Goal: Transaction & Acquisition: Purchase product/service

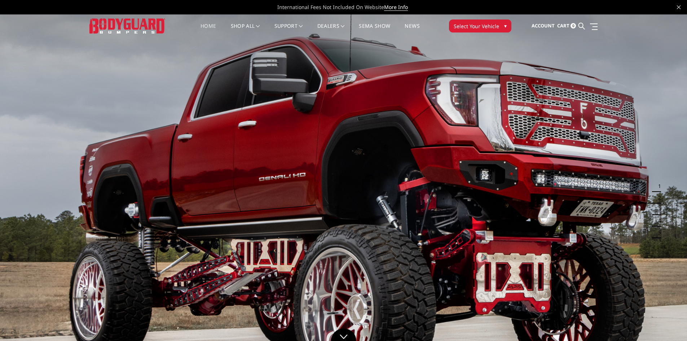
click at [478, 23] on span "Select Your Vehicle" at bounding box center [476, 26] width 45 height 8
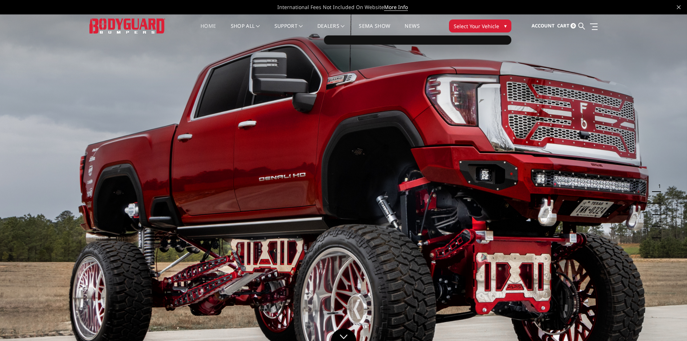
click at [463, 26] on span "Select Your Vehicle" at bounding box center [476, 26] width 45 height 8
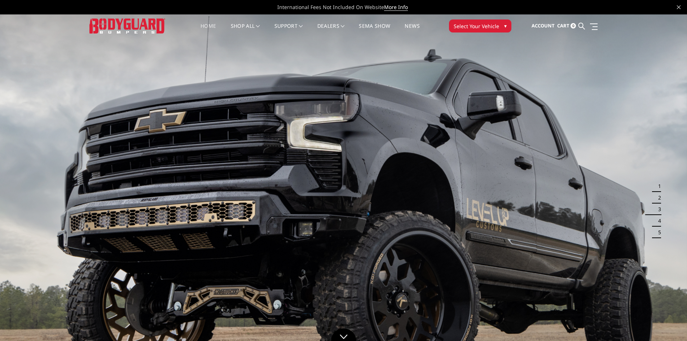
click at [506, 26] on span "▾" at bounding box center [505, 26] width 3 height 8
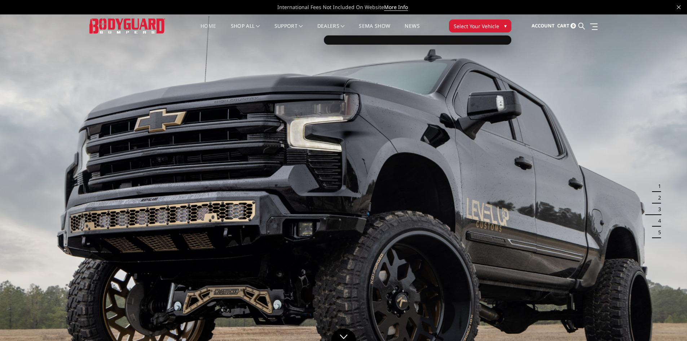
click at [391, 39] on div at bounding box center [418, 39] width 188 height 9
click at [394, 39] on div at bounding box center [418, 39] width 188 height 9
click at [472, 23] on span "Select Your Vehicle" at bounding box center [476, 26] width 45 height 8
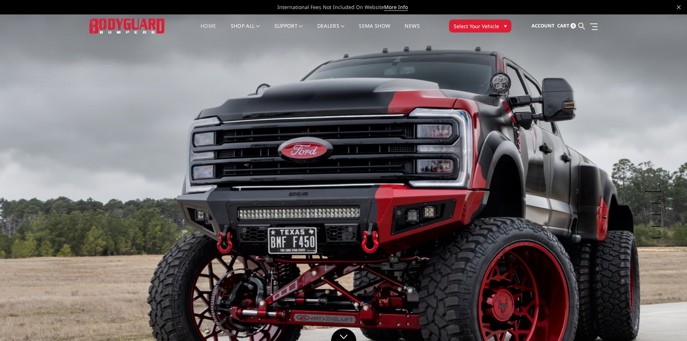
click at [472, 27] on span "Select Your Vehicle" at bounding box center [476, 26] width 45 height 8
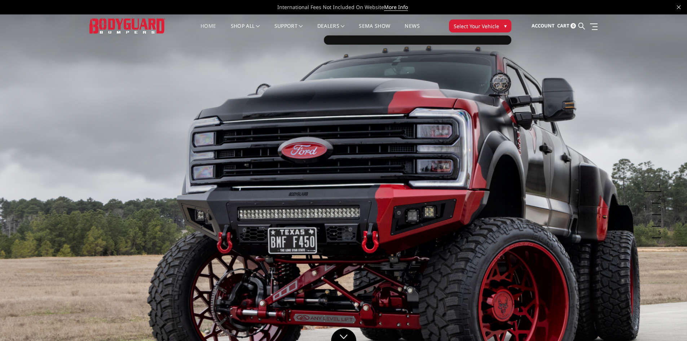
drag, startPoint x: 431, startPoint y: 27, endPoint x: 432, endPoint y: 35, distance: 8.0
click at [430, 28] on nav "Home shop all Bronco 2021-2025 Bronco Front 2021-2025 Bronco Rear 2021-2025 Bro…" at bounding box center [310, 25] width 269 height 23
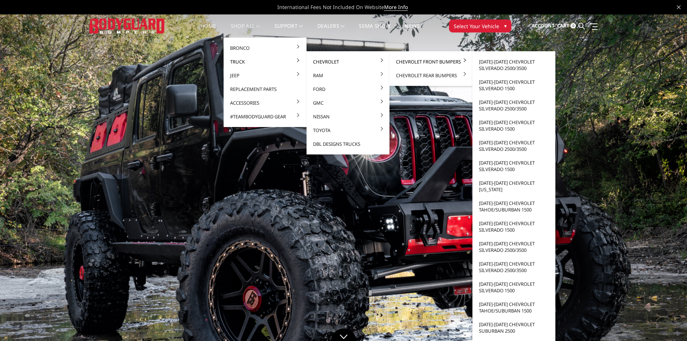
click at [426, 64] on link "Chevrolet Front Bumpers" at bounding box center [431, 62] width 77 height 14
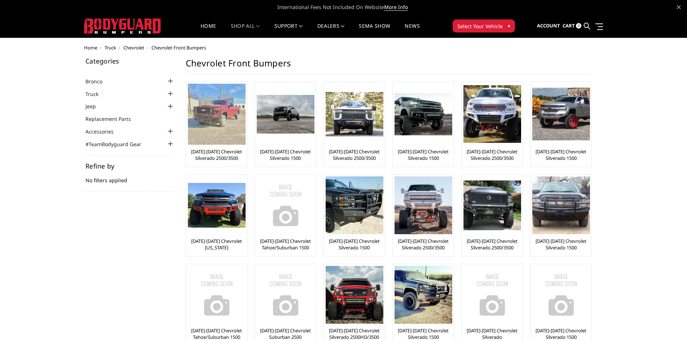
click at [215, 150] on link "[DATE]-[DATE] Chevrolet Silverado 2500/3500" at bounding box center [216, 154] width 57 height 13
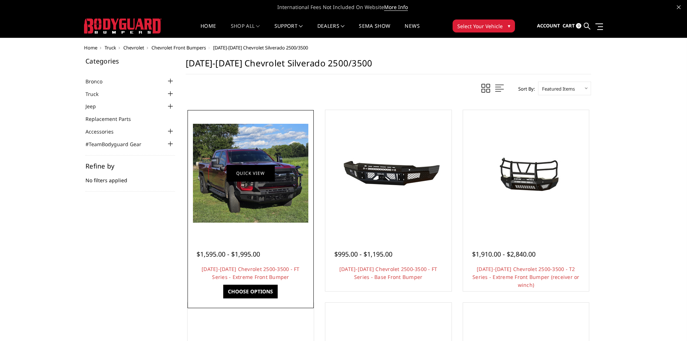
click at [243, 174] on link "Quick view" at bounding box center [251, 173] width 48 height 17
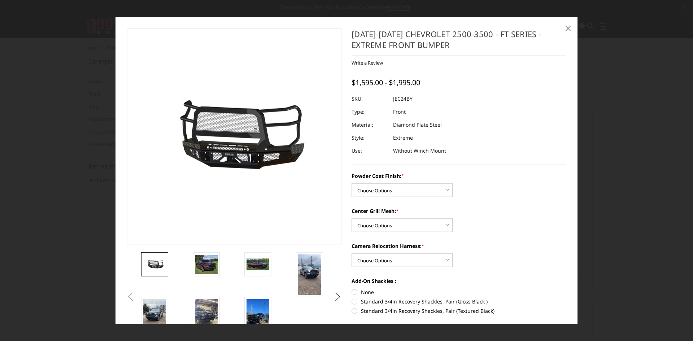
click at [567, 31] on span "×" at bounding box center [568, 28] width 6 height 16
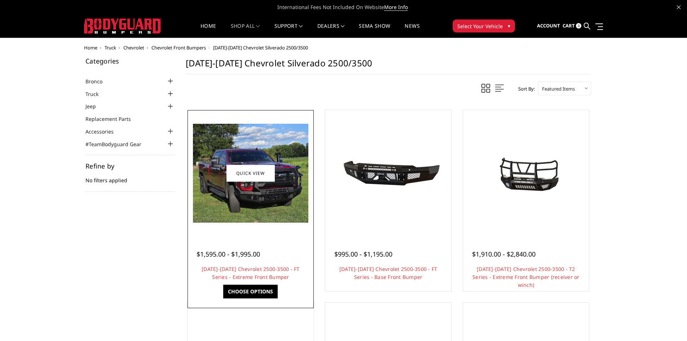
click at [253, 294] on link "Choose Options" at bounding box center [250, 292] width 54 height 14
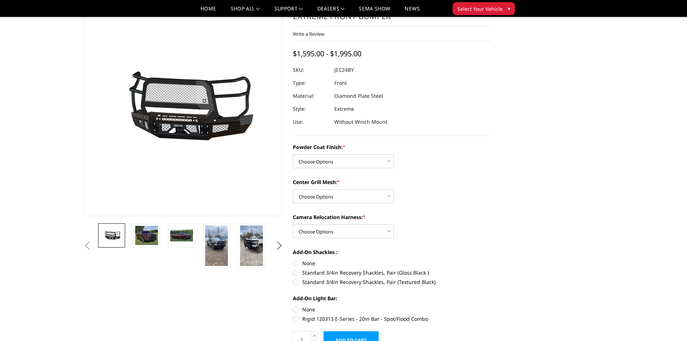
scroll to position [36, 0]
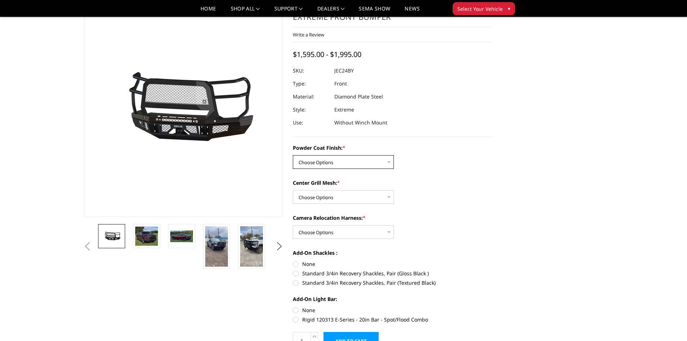
click at [348, 163] on select "Choose Options Bare Metal Gloss Black Powder Coat Textured Black Powder Coat" at bounding box center [343, 162] width 101 height 14
click at [293, 155] on select "Choose Options Bare Metal Gloss Black Powder Coat Textured Black Powder Coat" at bounding box center [343, 162] width 101 height 14
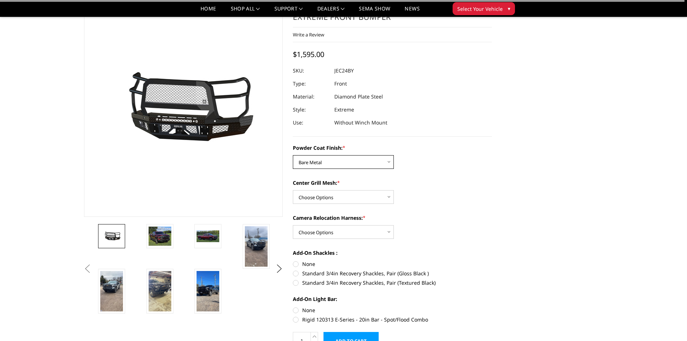
click at [328, 159] on select "Choose Options Bare Metal Gloss Black Powder Coat Textured Black Powder Coat" at bounding box center [343, 162] width 101 height 14
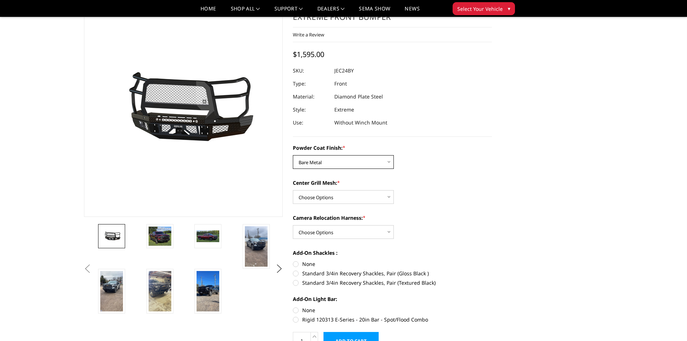
select select "3279"
click at [293, 155] on select "Choose Options Bare Metal Gloss Black Powder Coat Textured Black Powder Coat" at bounding box center [343, 162] width 101 height 14
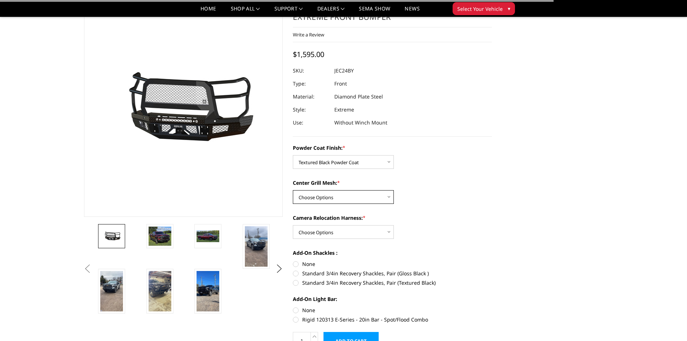
click at [344, 199] on select "Choose Options WITH Expanded Metal in Center Grill WITHOUT Expanded Metal in Ce…" at bounding box center [343, 197] width 101 height 14
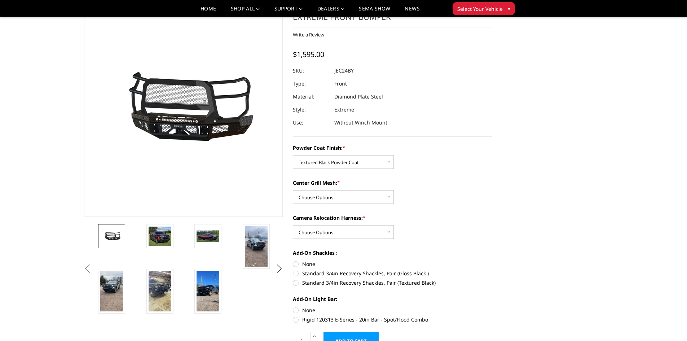
click at [409, 219] on label "Camera Relocation Harness: *" at bounding box center [392, 218] width 199 height 8
click at [394, 225] on select "Choose Options WITH Camera Relocation Harness WITHOUT Camera Relocation Harness" at bounding box center [343, 232] width 101 height 14
click at [360, 229] on select "Choose Options WITH Camera Relocation Harness WITHOUT Camera Relocation Harness" at bounding box center [343, 232] width 101 height 14
select select "3282"
click at [293, 225] on select "Choose Options WITH Camera Relocation Harness WITHOUT Camera Relocation Harness" at bounding box center [343, 232] width 101 height 14
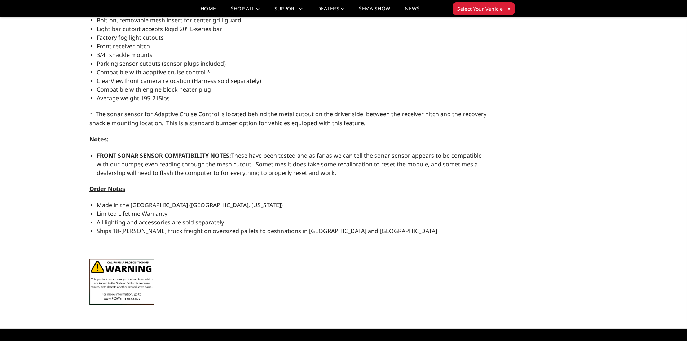
scroll to position [361, 0]
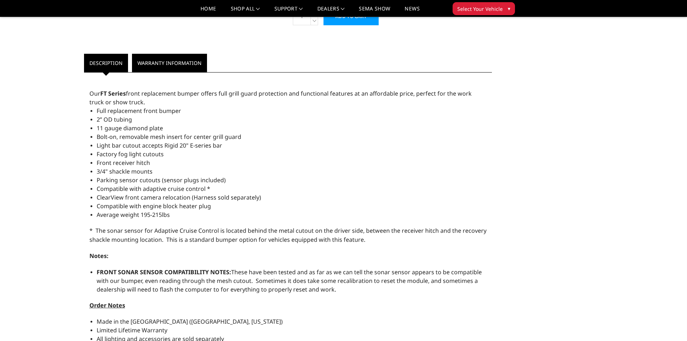
click at [179, 63] on link "Warranty Information" at bounding box center [169, 63] width 75 height 18
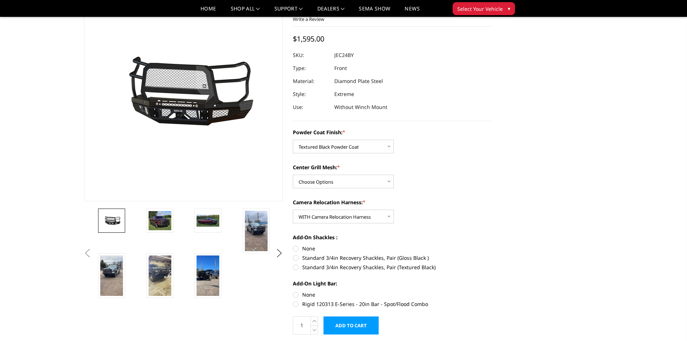
scroll to position [0, 0]
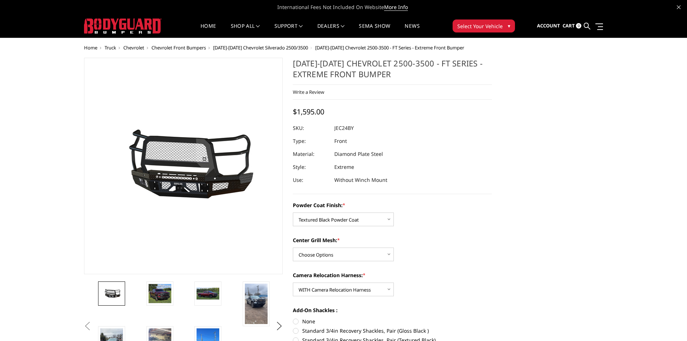
drag, startPoint x: 291, startPoint y: 61, endPoint x: 377, endPoint y: 67, distance: 86.4
click at [377, 67] on section "2024-2025 Chevrolet 2500-3500 - FT Series - Extreme Front Bumper Write a Review…" at bounding box center [392, 236] width 209 height 357
drag, startPoint x: 293, startPoint y: 63, endPoint x: 400, endPoint y: 77, distance: 108.5
click at [401, 78] on h1 "2024-2025 Chevrolet 2500-3500 - FT Series - Extreme Front Bumper" at bounding box center [392, 71] width 199 height 27
drag, startPoint x: 398, startPoint y: 77, endPoint x: 353, endPoint y: 71, distance: 44.8
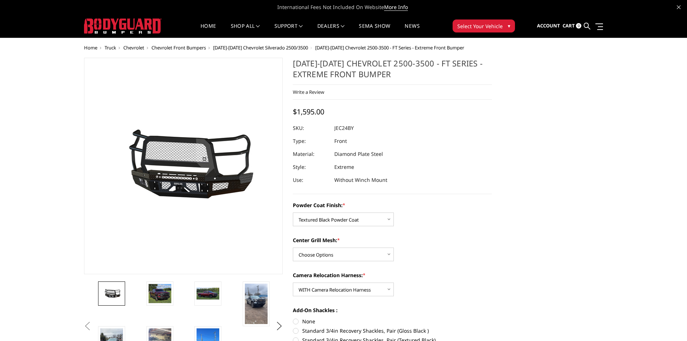
click at [353, 71] on h1 "2024-2025 Chevrolet 2500-3500 - FT Series - Extreme Front Bumper" at bounding box center [392, 71] width 199 height 27
drag, startPoint x: 303, startPoint y: 66, endPoint x: 357, endPoint y: 71, distance: 53.9
click at [357, 71] on h1 "2024-2025 Chevrolet 2500-3500 - FT Series - Extreme Front Bumper" at bounding box center [392, 71] width 199 height 27
click at [362, 72] on h1 "2024-2025 Chevrolet 2500-3500 - FT Series - Extreme Front Bumper" at bounding box center [392, 71] width 199 height 27
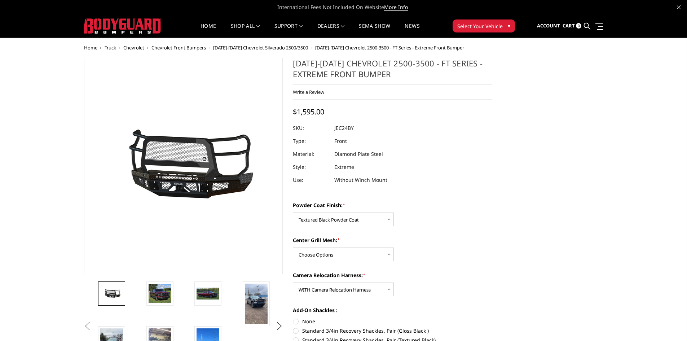
click at [362, 72] on h1 "2024-2025 Chevrolet 2500-3500 - FT Series - Extreme Front Bumper" at bounding box center [392, 71] width 199 height 27
click at [365, 72] on h1 "2024-2025 Chevrolet 2500-3500 - FT Series - Extreme Front Bumper" at bounding box center [392, 71] width 199 height 27
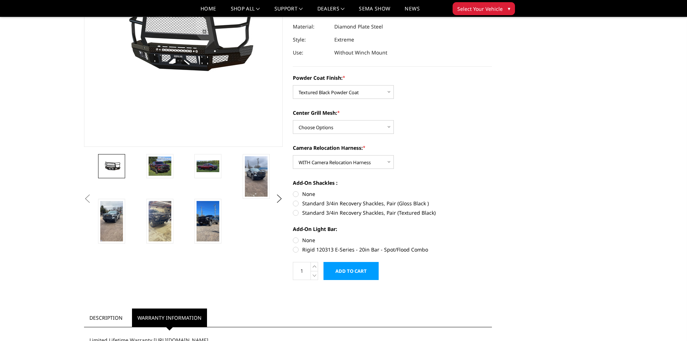
scroll to position [108, 0]
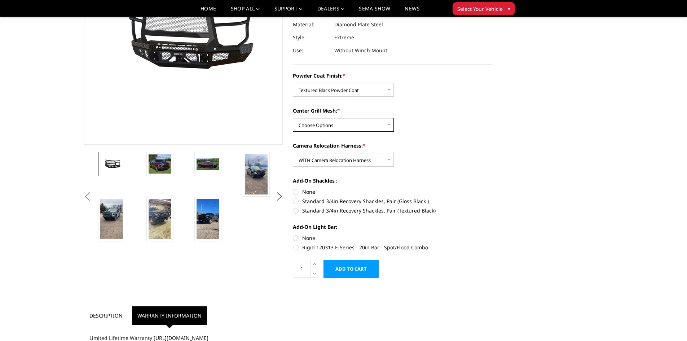
click at [360, 128] on select "Choose Options WITH Expanded Metal in Center Grill WITHOUT Expanded Metal in Ce…" at bounding box center [343, 125] width 101 height 14
select select "3280"
click at [293, 118] on select "Choose Options WITH Expanded Metal in Center Grill WITHOUT Expanded Metal in Ce…" at bounding box center [343, 125] width 101 height 14
click at [410, 209] on label "Standard 3/4in Recovery Shackles, Pair (Textured Black)" at bounding box center [392, 211] width 199 height 8
click at [492, 198] on input "Standard 3/4in Recovery Shackles, Pair (Textured Black)" at bounding box center [492, 197] width 0 height 0
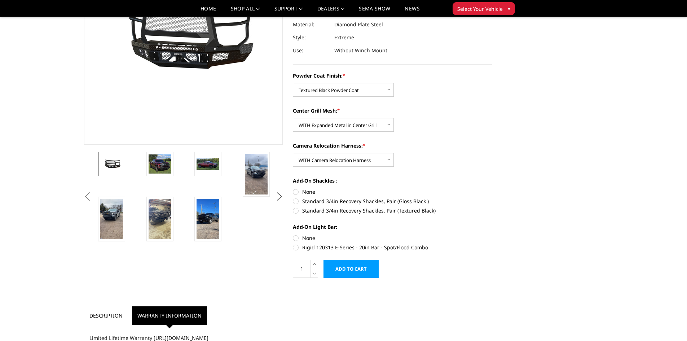
radio input "true"
click at [297, 240] on label "None" at bounding box center [392, 238] width 199 height 8
click at [293, 235] on input "None" at bounding box center [293, 234] width 0 height 0
radio input "true"
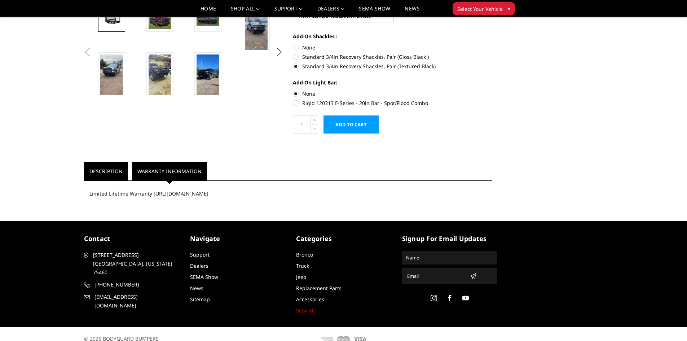
click at [124, 171] on link "Description" at bounding box center [106, 171] width 44 height 18
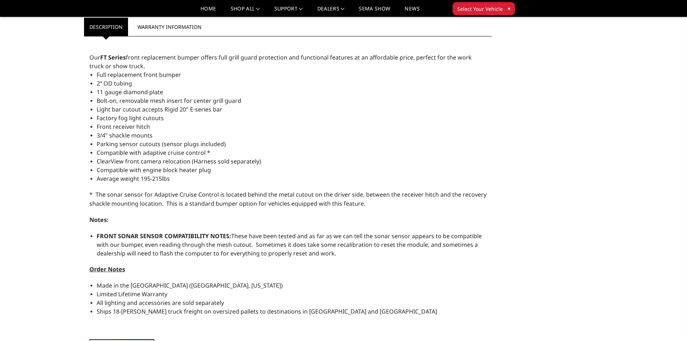
scroll to position [505, 0]
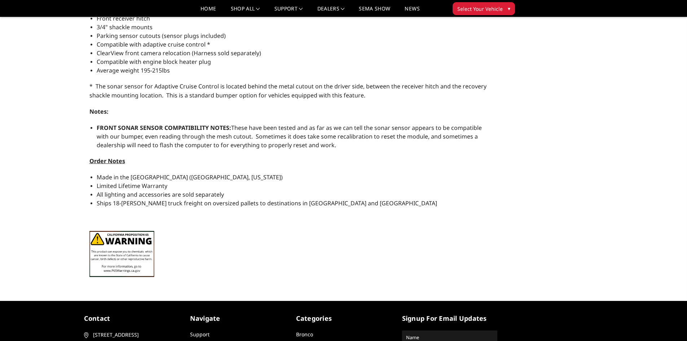
click at [128, 269] on img at bounding box center [121, 254] width 65 height 47
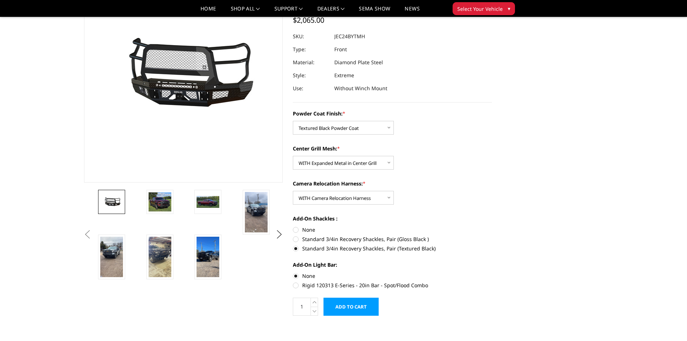
scroll to position [0, 0]
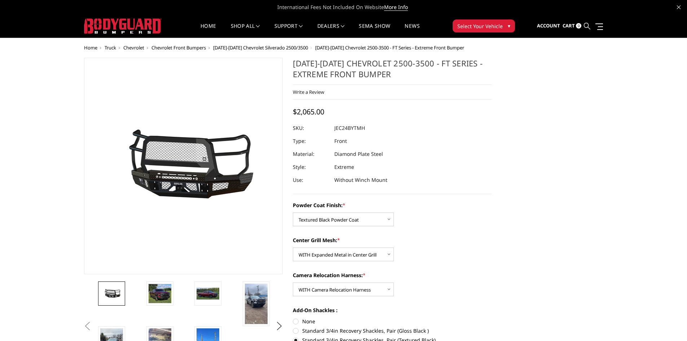
click at [588, 25] on icon at bounding box center [587, 26] width 6 height 6
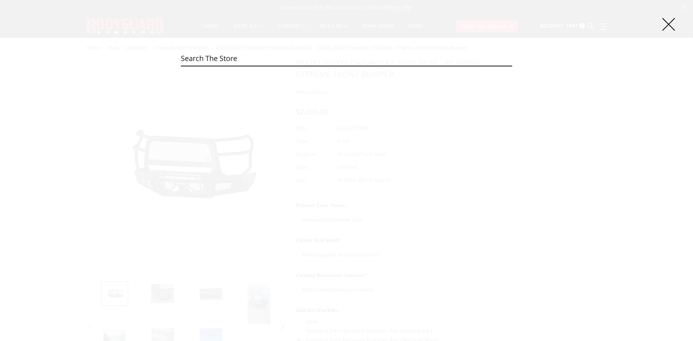
click at [209, 60] on input "Search" at bounding box center [346, 58] width 331 height 14
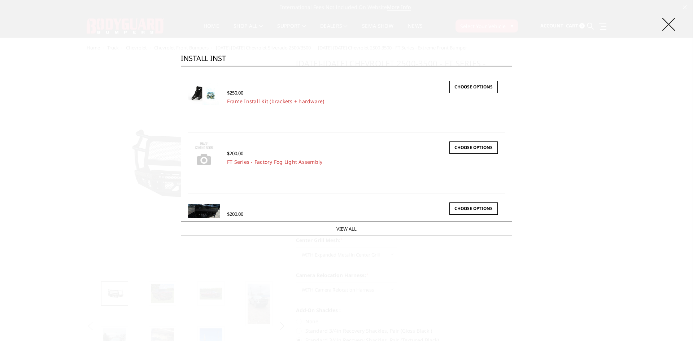
type input "INSTALL INST"
click at [668, 26] on icon at bounding box center [668, 24] width 13 height 13
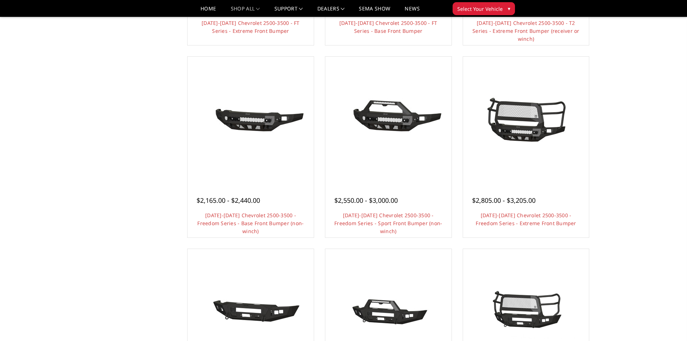
scroll to position [108, 0]
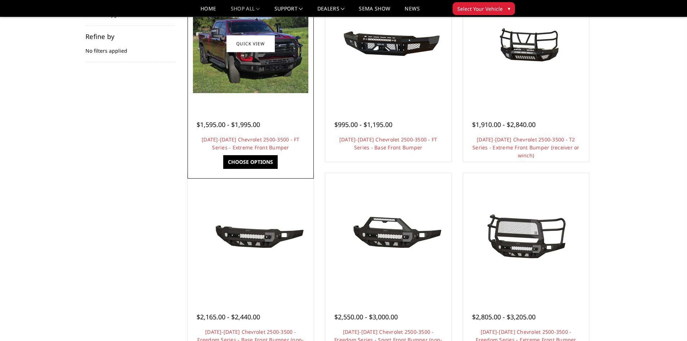
click at [250, 158] on link "Choose Options" at bounding box center [250, 162] width 54 height 14
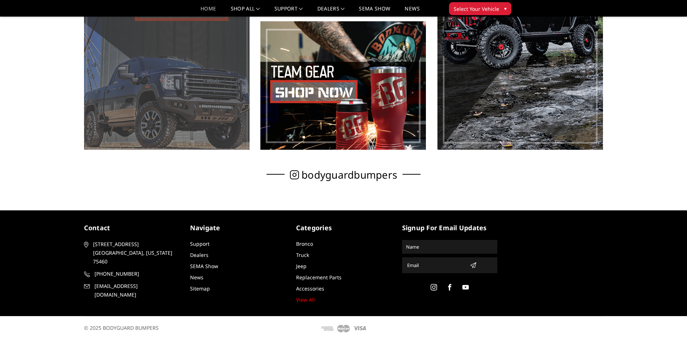
scroll to position [280, 0]
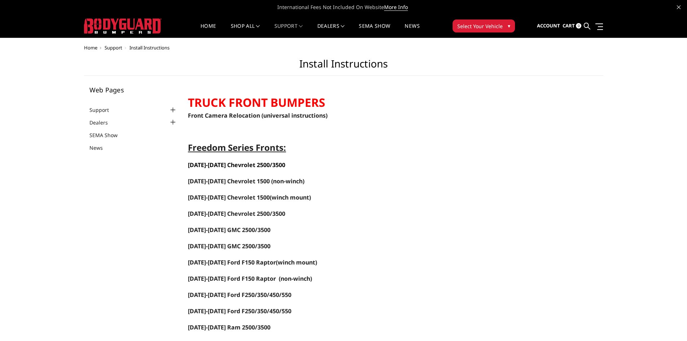
click at [254, 167] on span "[DATE]-[DATE] Chevrolet 2500/3500" at bounding box center [236, 165] width 97 height 8
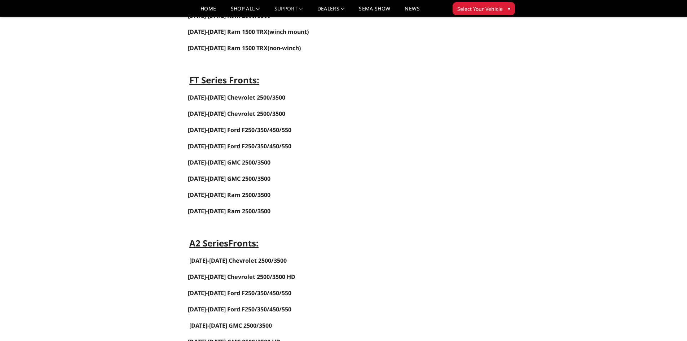
scroll to position [216, 0]
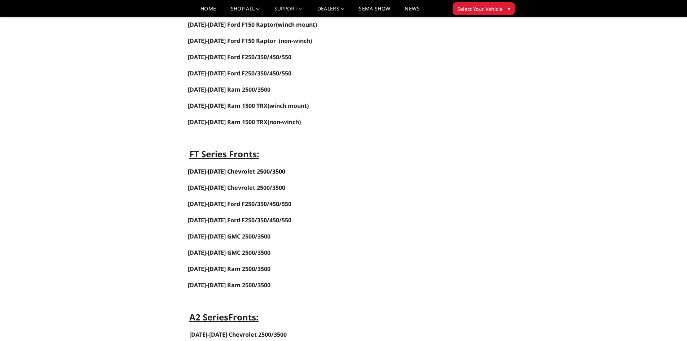
click at [226, 171] on link "[DATE]-[DATE] Chevrolet 2500/3500" at bounding box center [236, 171] width 97 height 8
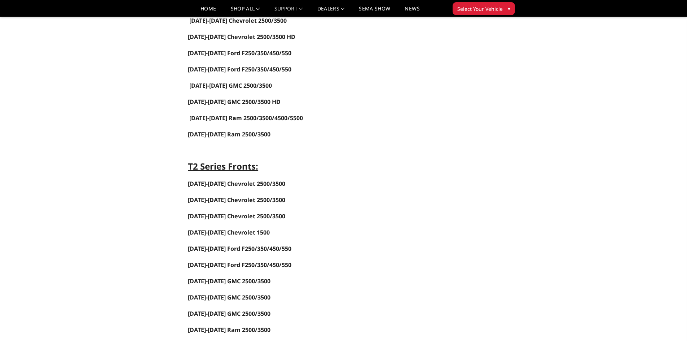
scroll to position [541, 0]
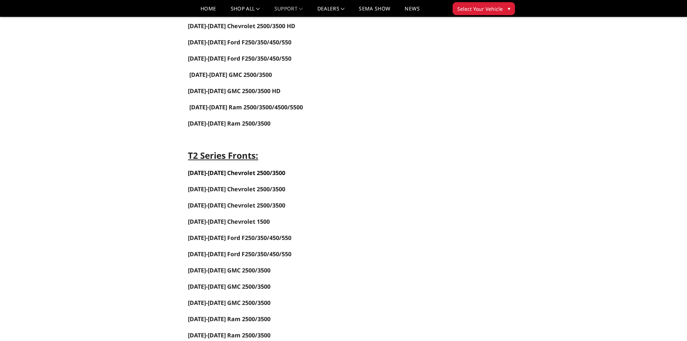
click at [246, 175] on strong "[DATE]-[DATE] Chevrolet 2500/3500" at bounding box center [236, 173] width 97 height 8
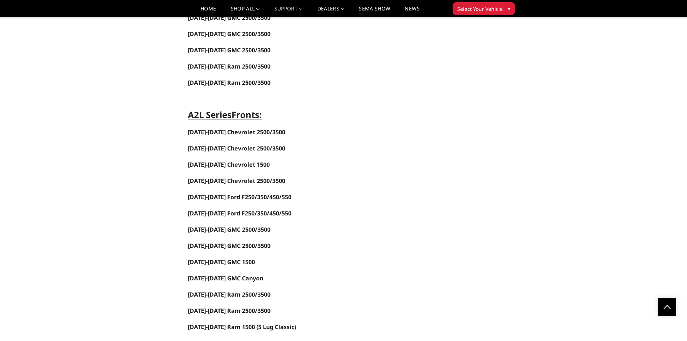
scroll to position [577, 0]
